Goal: Task Accomplishment & Management: Manage account settings

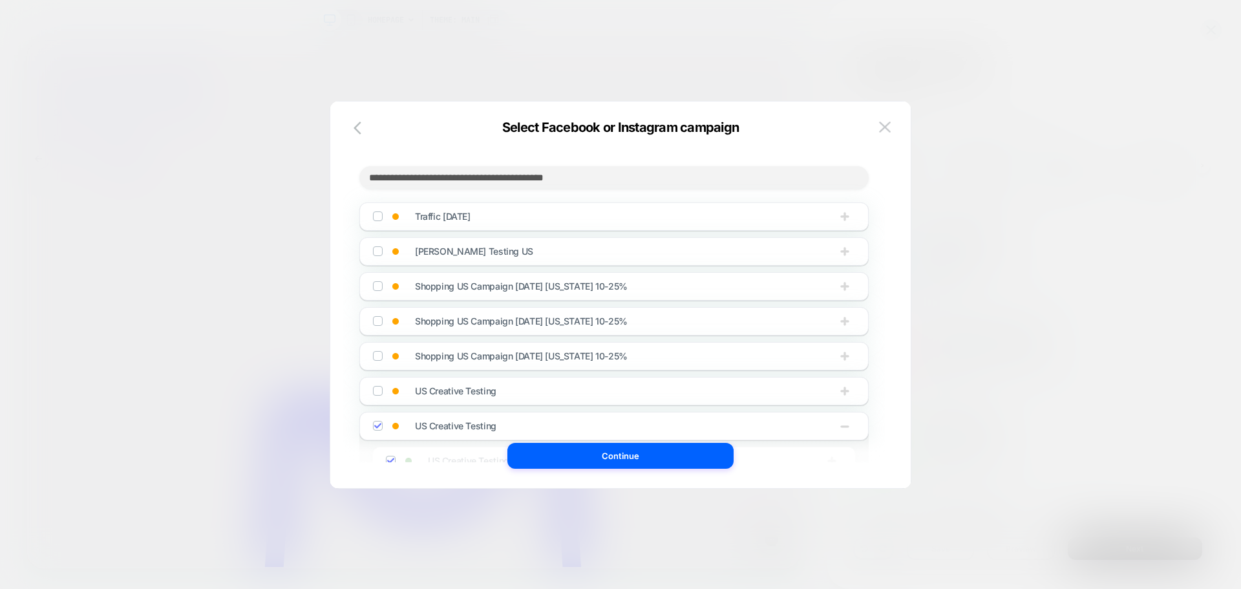
scroll to position [193, 0]
click at [357, 120] on icon "button" at bounding box center [362, 128] width 16 height 16
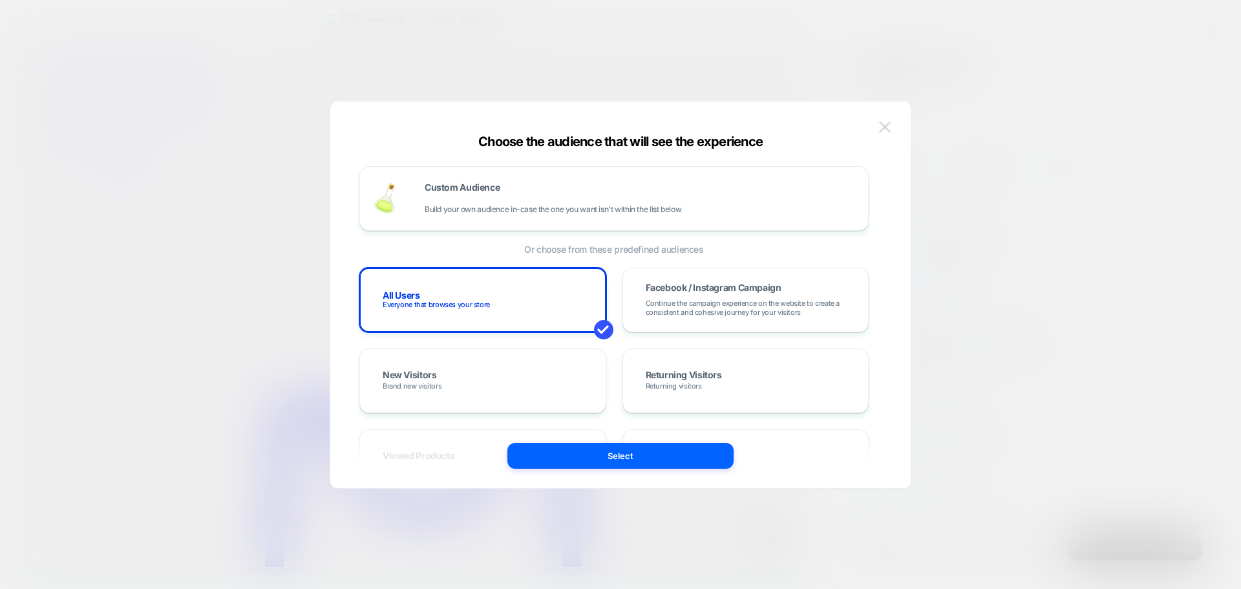
click at [884, 122] on img at bounding box center [885, 127] width 12 height 11
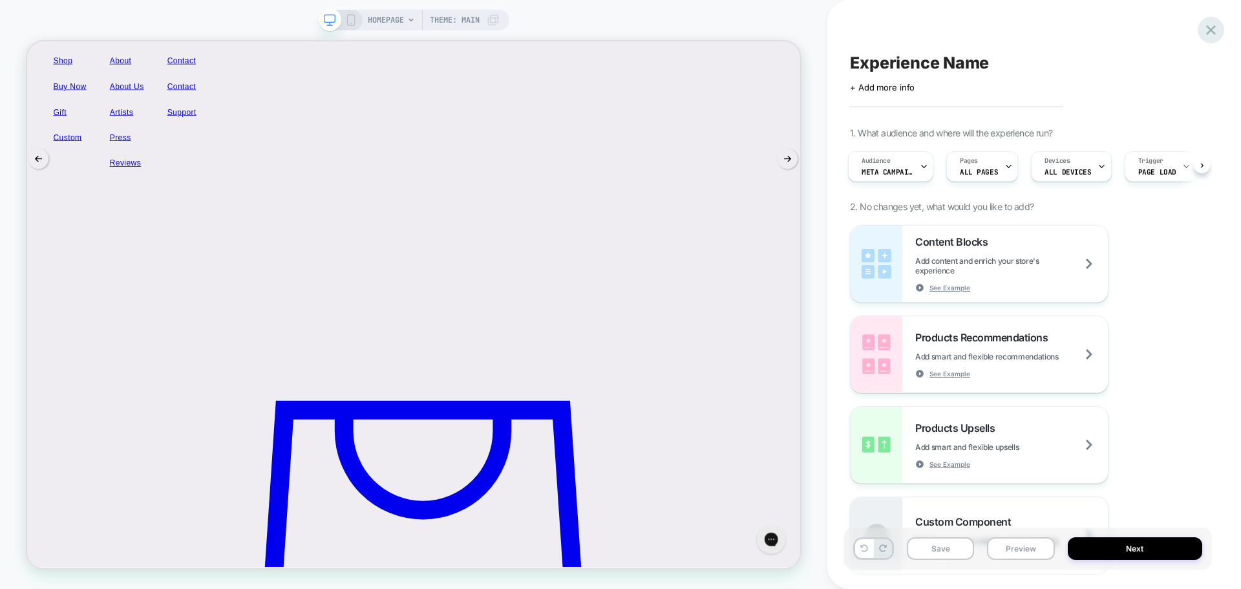
click at [1206, 23] on icon at bounding box center [1211, 29] width 17 height 17
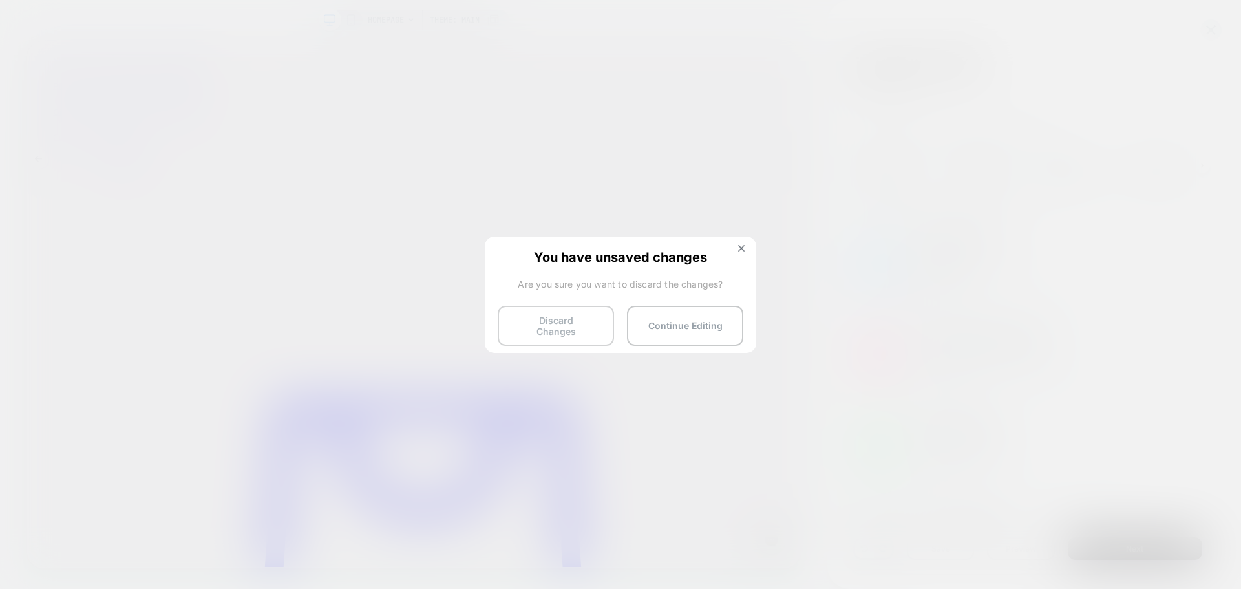
click at [558, 325] on button "Discard Changes" at bounding box center [556, 326] width 116 height 40
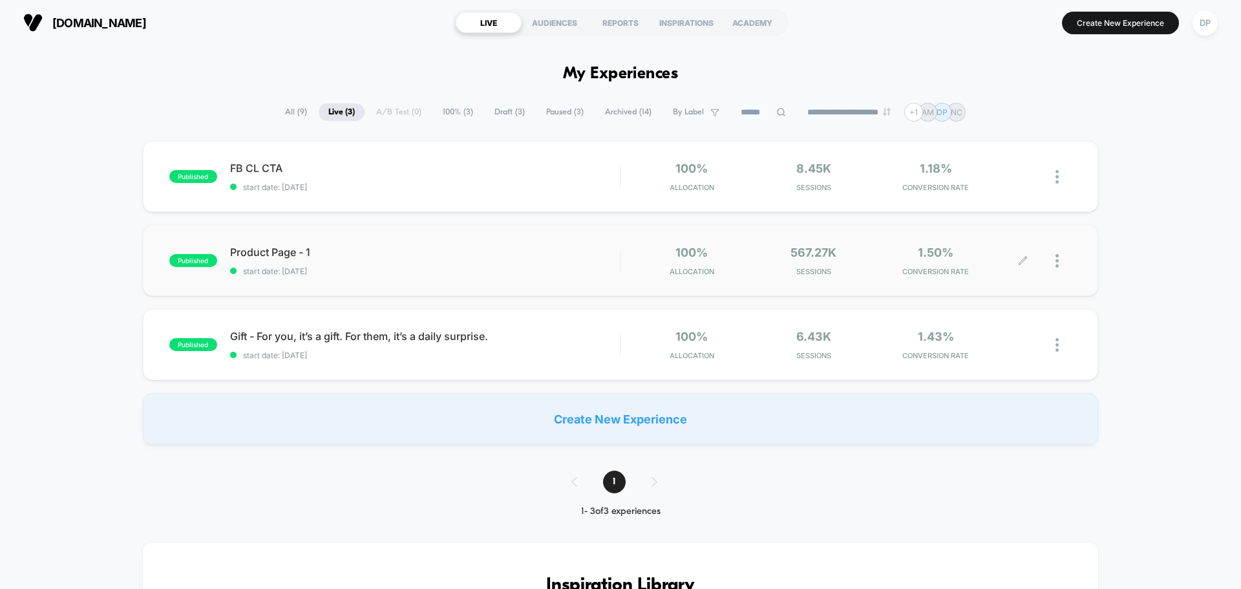
click at [1058, 248] on div at bounding box center [1064, 261] width 16 height 30
click at [1055, 255] on div at bounding box center [1052, 260] width 6 height 13
click at [975, 249] on div "Pause" at bounding box center [991, 245] width 116 height 29
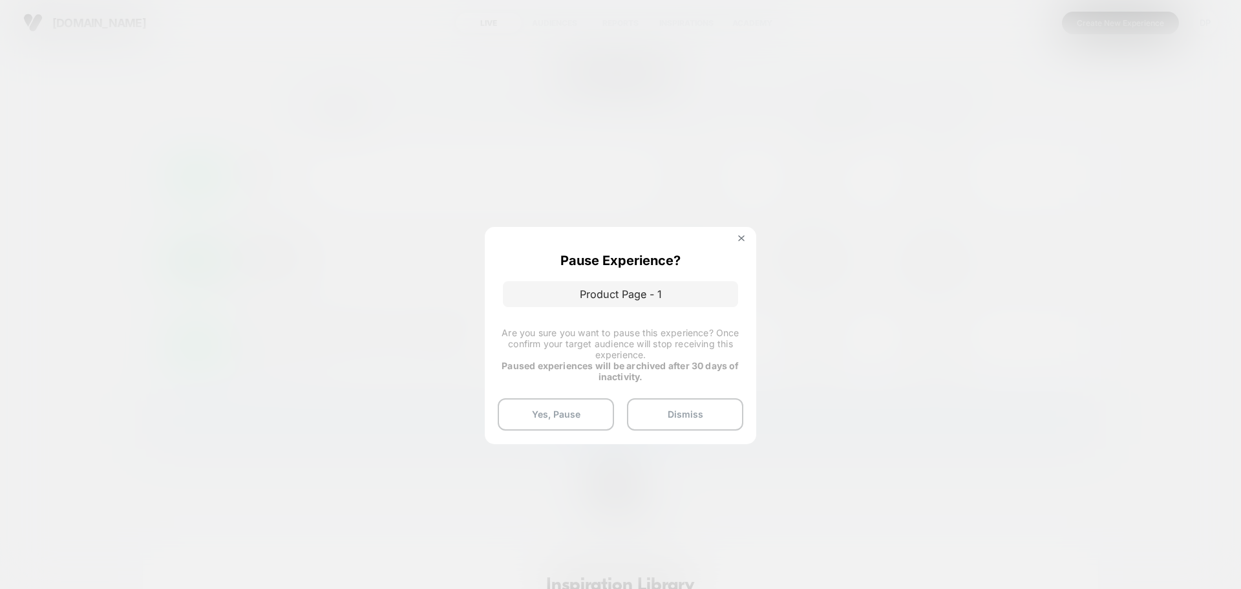
drag, startPoint x: 540, startPoint y: 339, endPoint x: 670, endPoint y: 346, distance: 130.8
click at [670, 346] on span "Are you sure you want to pause this experience? Once confirm your target audien…" at bounding box center [620, 343] width 237 height 33
click at [566, 412] on button "Yes, Pause" at bounding box center [556, 414] width 116 height 32
